Goal: Find specific page/section: Find specific page/section

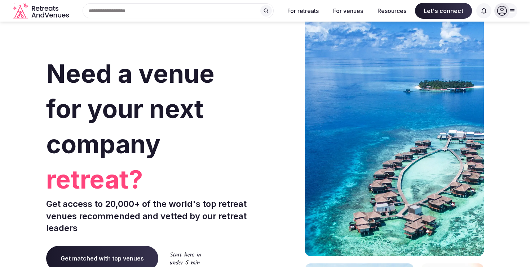
click at [111, 13] on div "Search Popular Destinations [GEOGRAPHIC_DATA], [GEOGRAPHIC_DATA] [GEOGRAPHIC_DA…" at bounding box center [175, 10] width 207 height 15
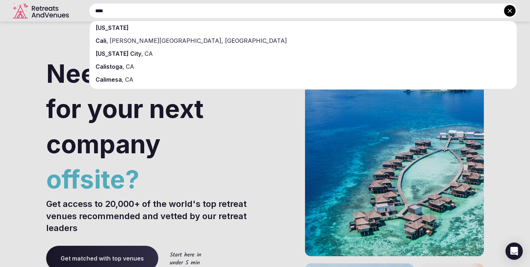
type input "****"
click at [119, 26] on span "[US_STATE]" at bounding box center [112, 27] width 33 height 7
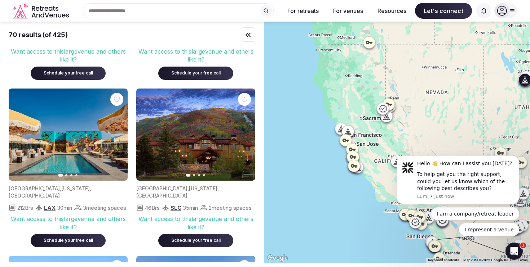
click at [246, 136] on icon "button" at bounding box center [245, 134] width 3 height 5
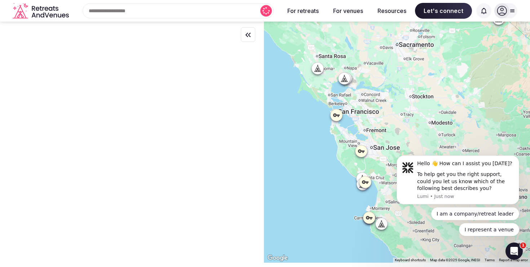
click at [345, 78] on icon at bounding box center [345, 78] width 3 height 6
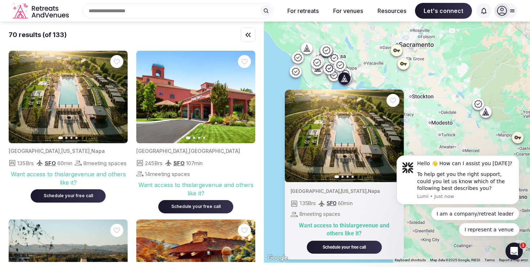
click at [308, 45] on icon at bounding box center [306, 48] width 7 height 7
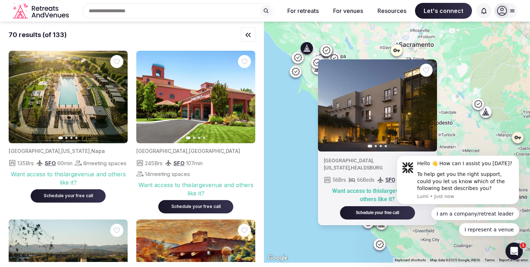
click at [315, 72] on div at bounding box center [318, 69] width 12 height 12
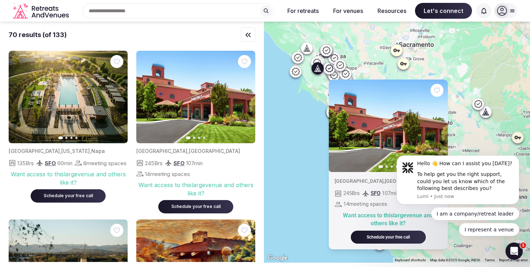
click at [204, 27] on div "70 results (of 133)" at bounding box center [132, 35] width 247 height 26
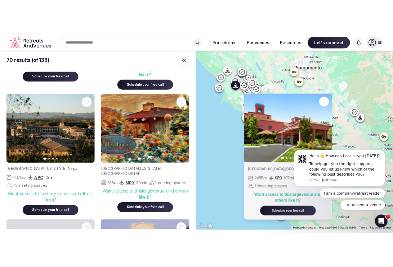
scroll to position [143, 0]
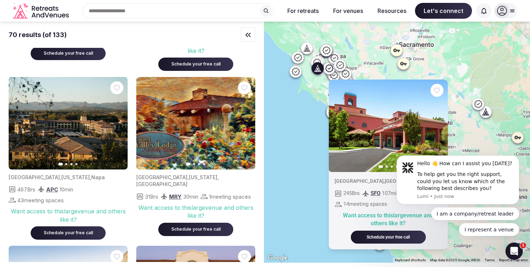
click at [245, 123] on icon "button" at bounding box center [245, 124] width 6 height 6
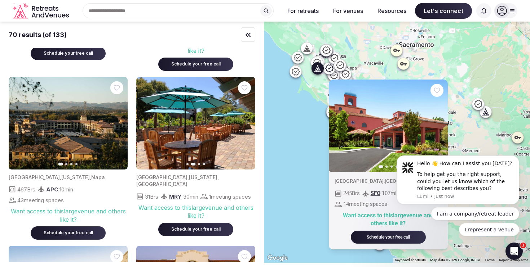
click at [245, 123] on icon "button" at bounding box center [245, 124] width 6 height 6
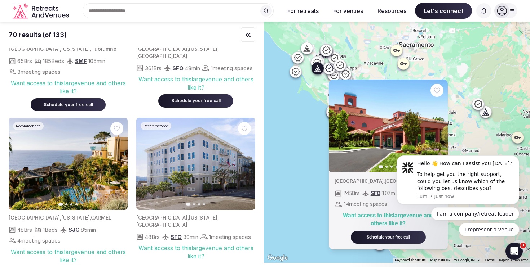
scroll to position [612, 0]
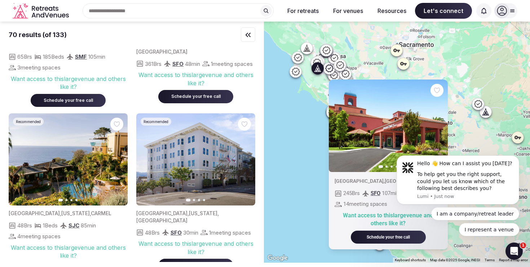
click at [120, 160] on button "Next slide" at bounding box center [118, 160] width 12 height 12
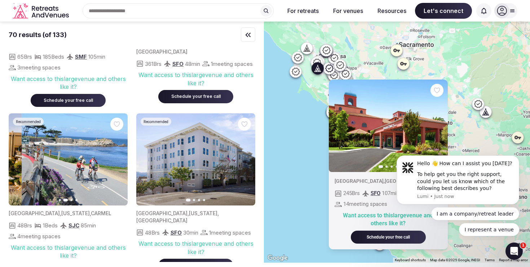
click at [120, 160] on button "Next slide" at bounding box center [118, 160] width 12 height 12
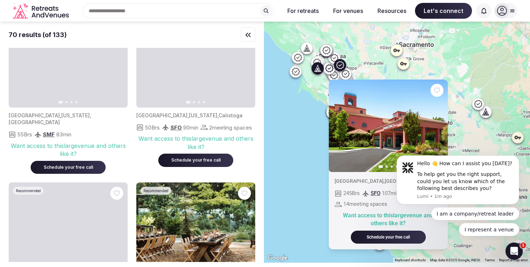
scroll to position [2028, 0]
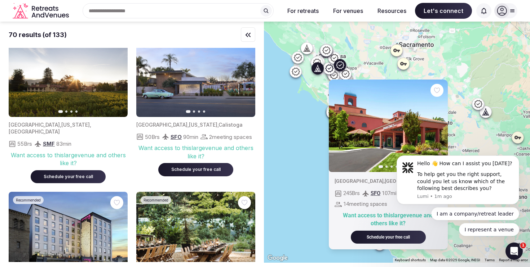
click at [118, 76] on button "Next slide" at bounding box center [118, 71] width 12 height 12
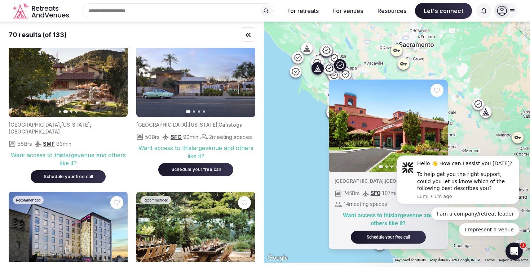
click at [117, 74] on icon "button" at bounding box center [118, 71] width 6 height 6
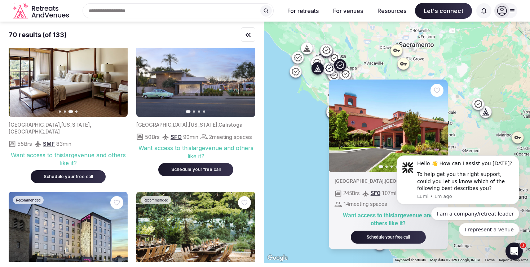
click at [117, 74] on icon "button" at bounding box center [118, 71] width 6 height 6
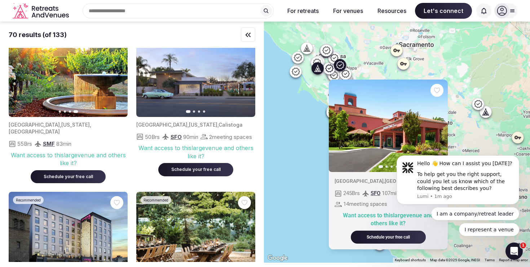
click at [21, 74] on icon "button" at bounding box center [19, 71] width 6 height 6
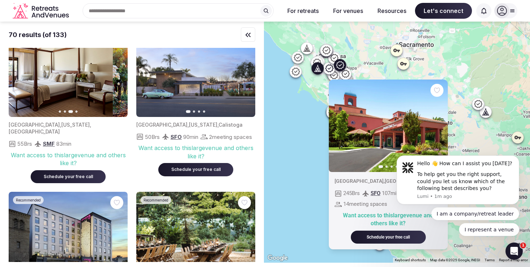
click at [21, 74] on icon "button" at bounding box center [19, 71] width 6 height 6
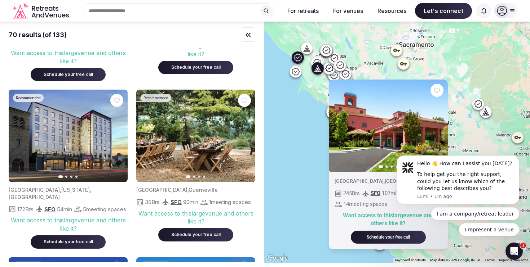
scroll to position [2144, 0]
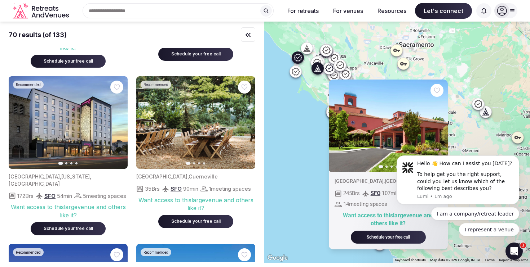
click at [244, 126] on icon "button" at bounding box center [245, 123] width 6 height 6
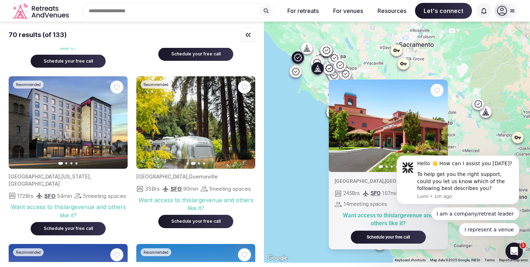
click at [244, 126] on icon "button" at bounding box center [245, 123] width 6 height 6
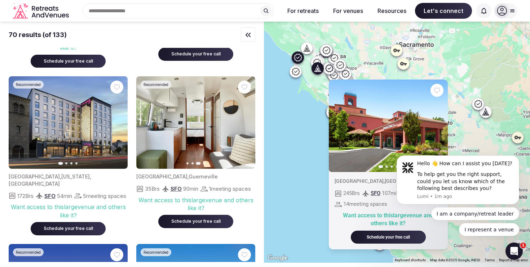
click at [244, 126] on icon "button" at bounding box center [245, 123] width 6 height 6
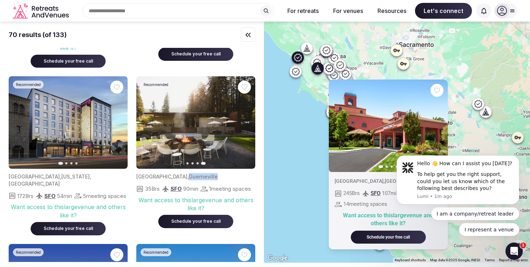
drag, startPoint x: 171, startPoint y: 196, endPoint x: 202, endPoint y: 196, distance: 30.6
click at [202, 181] on div "[GEOGRAPHIC_DATA] , [GEOGRAPHIC_DATA]" at bounding box center [195, 176] width 119 height 7
copy span "Guerneville"
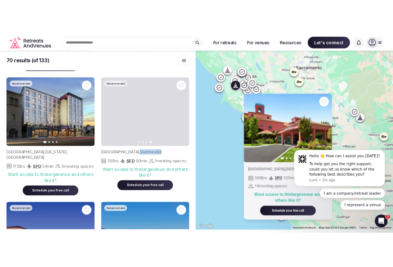
scroll to position [2165, 0]
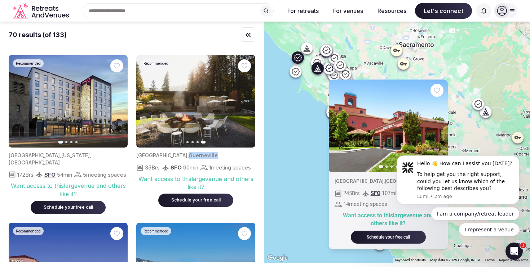
click at [250, 124] on img at bounding box center [195, 101] width 119 height 93
click at [145, 105] on icon "button" at bounding box center [146, 102] width 6 height 6
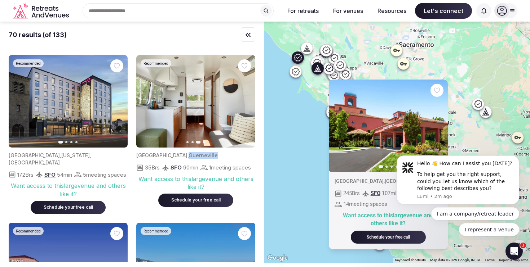
click at [146, 105] on icon "button" at bounding box center [146, 102] width 6 height 6
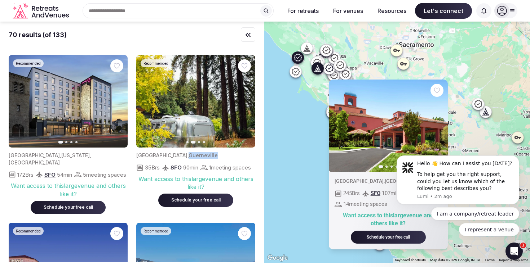
click at [146, 105] on icon "button" at bounding box center [146, 102] width 6 height 6
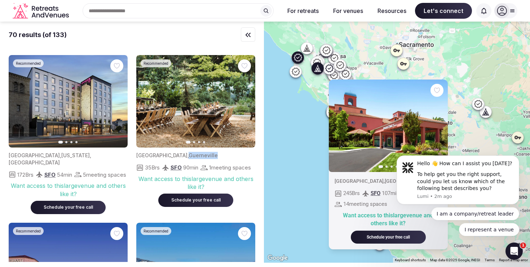
click at [246, 105] on icon "button" at bounding box center [245, 102] width 6 height 6
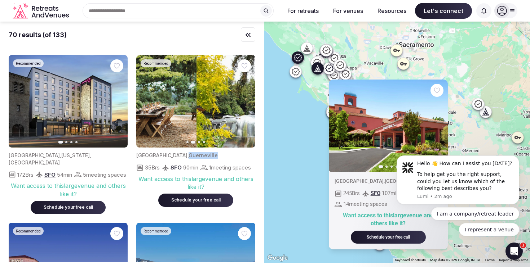
click at [246, 105] on icon "button" at bounding box center [245, 102] width 6 height 6
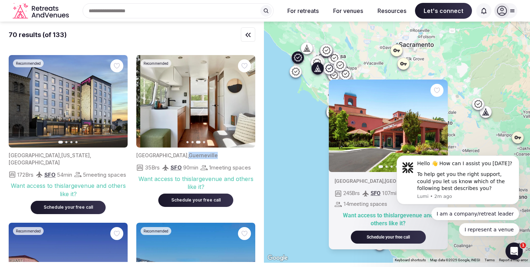
click at [246, 105] on icon "button" at bounding box center [245, 102] width 6 height 6
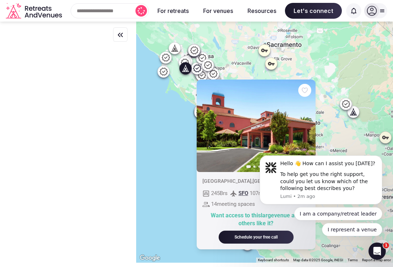
scroll to position [0, 0]
